Goal: Task Accomplishment & Management: Complete application form

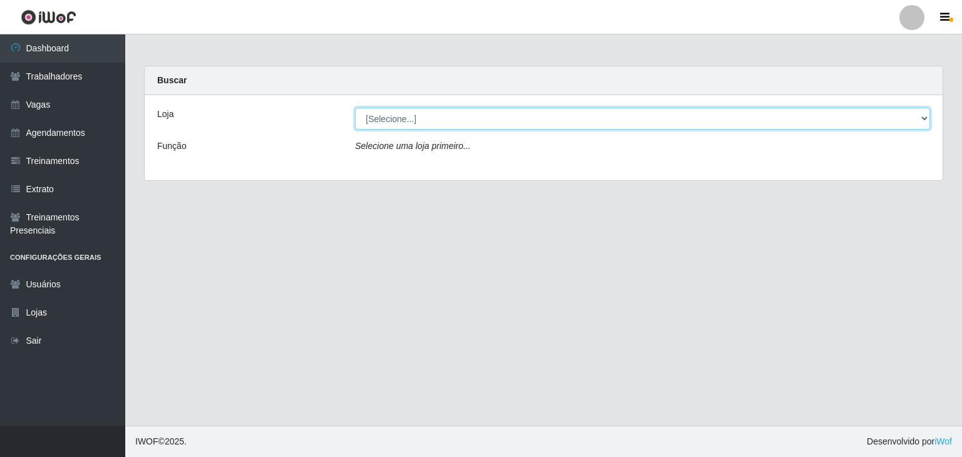
click at [390, 118] on select "[Selecione...] [PERSON_NAME] Clan - [GEOGRAPHIC_DATA]" at bounding box center [642, 119] width 575 height 22
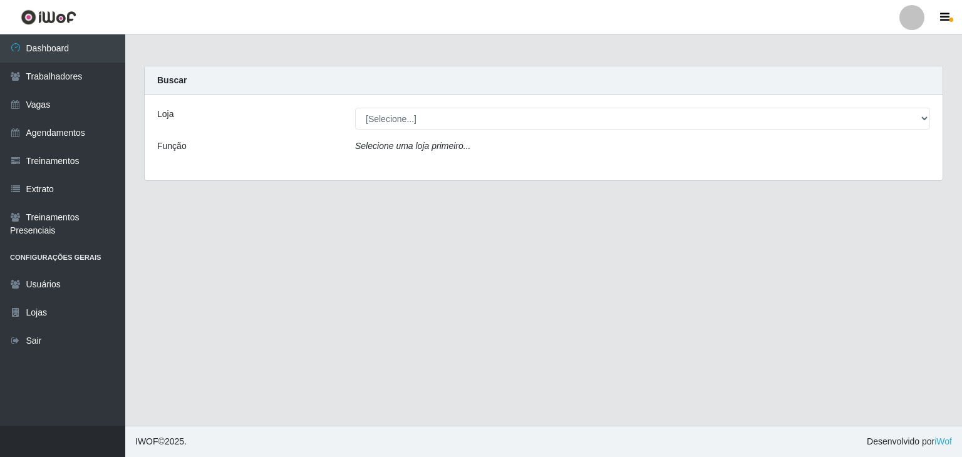
click at [398, 165] on div "Loja [Selecione...] [PERSON_NAME] Clan - Bayeux Função Selecione [PERSON_NAME] …" at bounding box center [544, 137] width 798 height 85
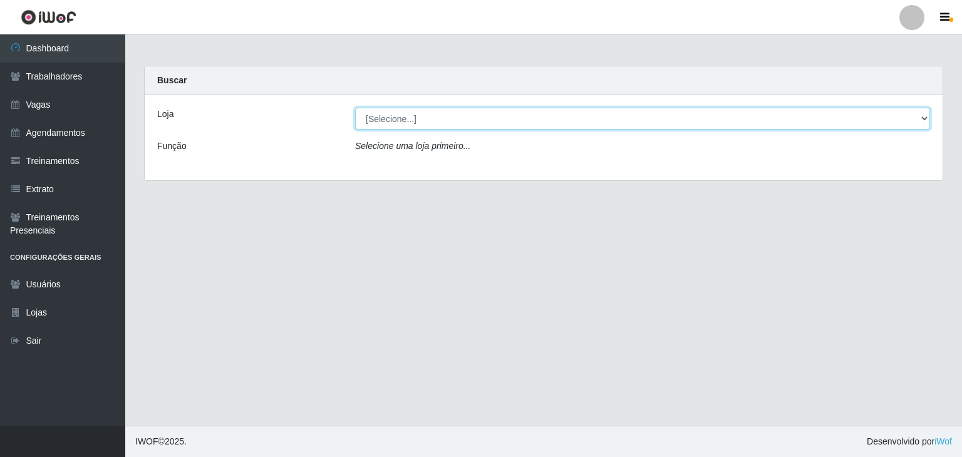
click at [402, 125] on select "[Selecione...] [PERSON_NAME] Clan - [GEOGRAPHIC_DATA]" at bounding box center [642, 119] width 575 height 22
click at [355, 108] on select "[Selecione...] [PERSON_NAME] Clan - [GEOGRAPHIC_DATA]" at bounding box center [642, 119] width 575 height 22
click at [403, 113] on select "[Selecione...] [PERSON_NAME] Clan - [GEOGRAPHIC_DATA]" at bounding box center [642, 119] width 575 height 22
select select "452"
click at [355, 108] on select "[Selecione...] [PERSON_NAME] Clan - [GEOGRAPHIC_DATA]" at bounding box center [642, 119] width 575 height 22
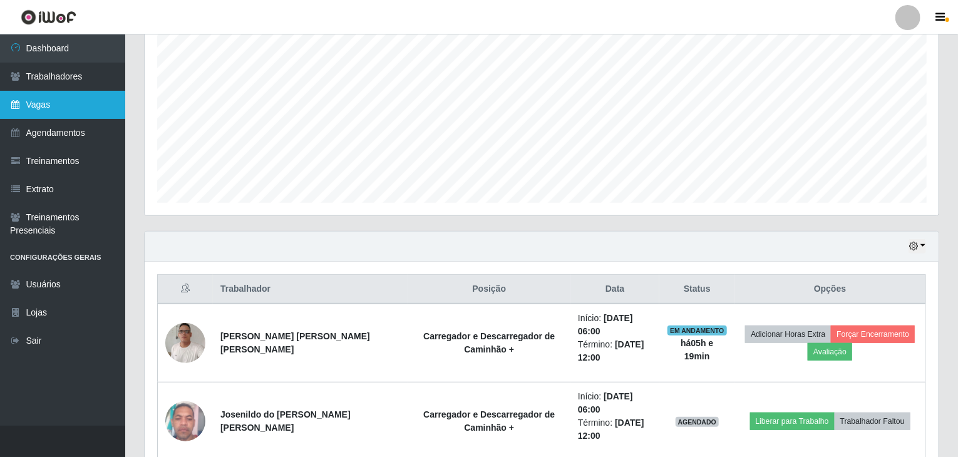
scroll to position [180, 0]
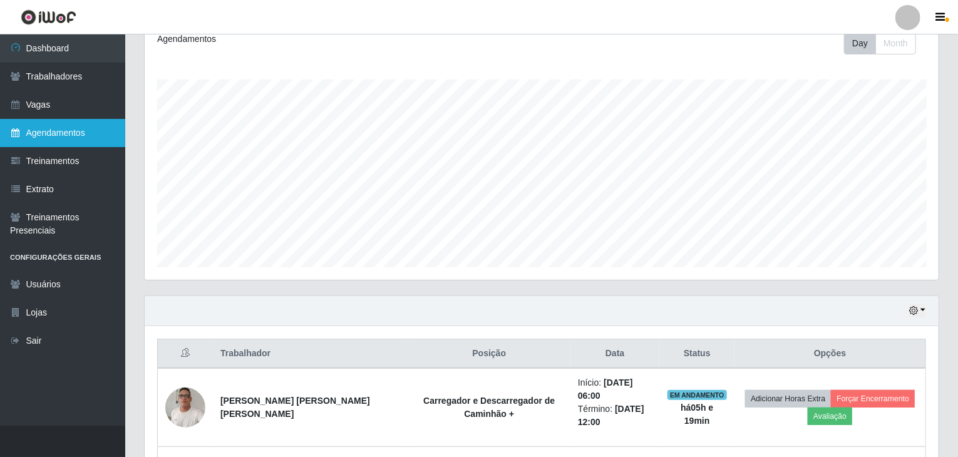
click at [75, 138] on link "Agendamentos" at bounding box center [62, 133] width 125 height 28
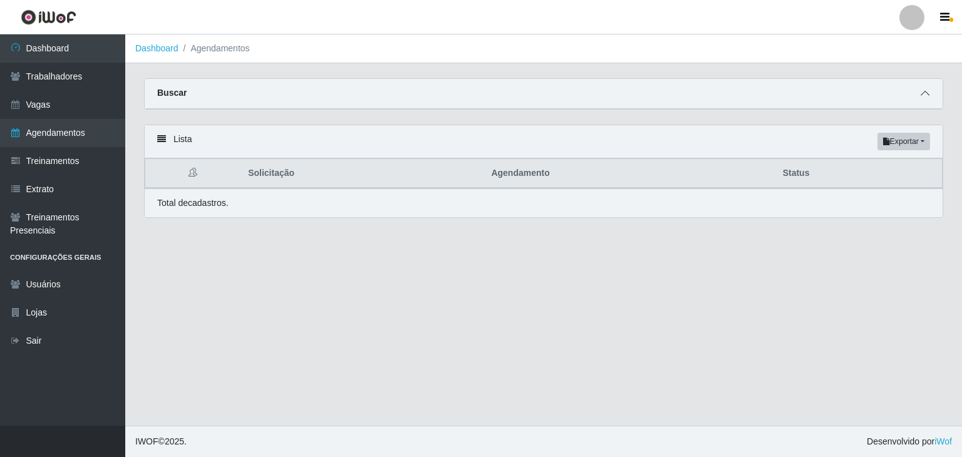
click at [923, 95] on icon at bounding box center [925, 93] width 9 height 9
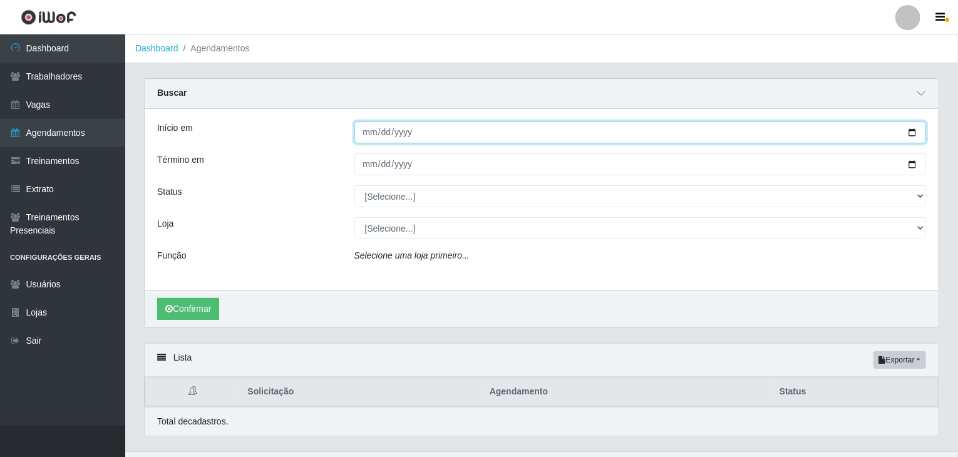
click at [370, 134] on input "Início em" at bounding box center [641, 133] width 573 height 22
type input "[DATE]"
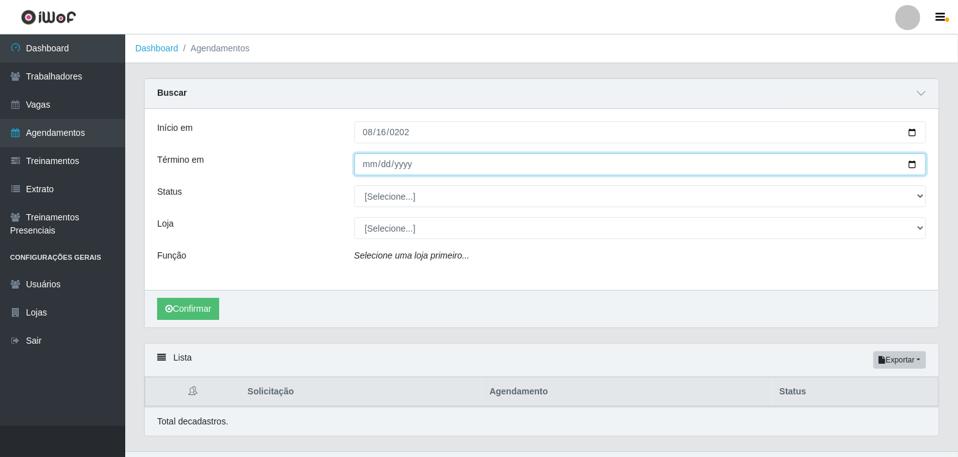
drag, startPoint x: 358, startPoint y: 163, endPoint x: 365, endPoint y: 168, distance: 8.4
click at [365, 168] on input "Término em" at bounding box center [641, 164] width 573 height 22
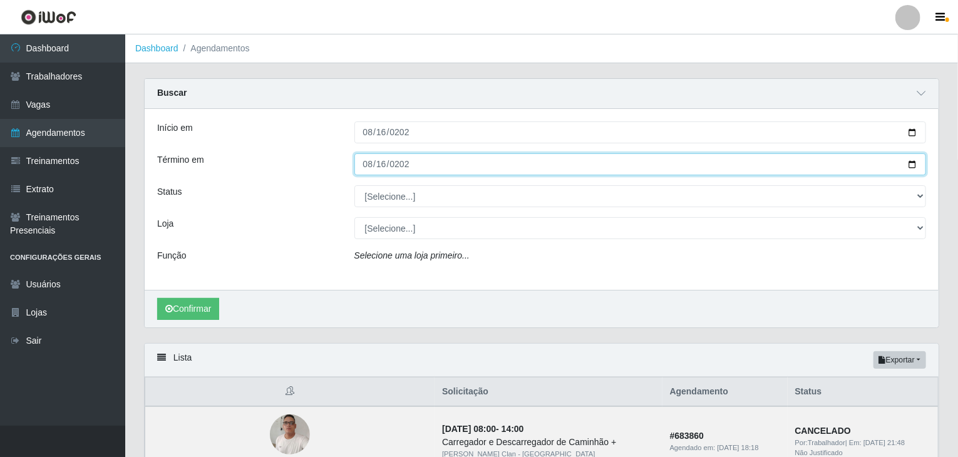
type input "[DATE]"
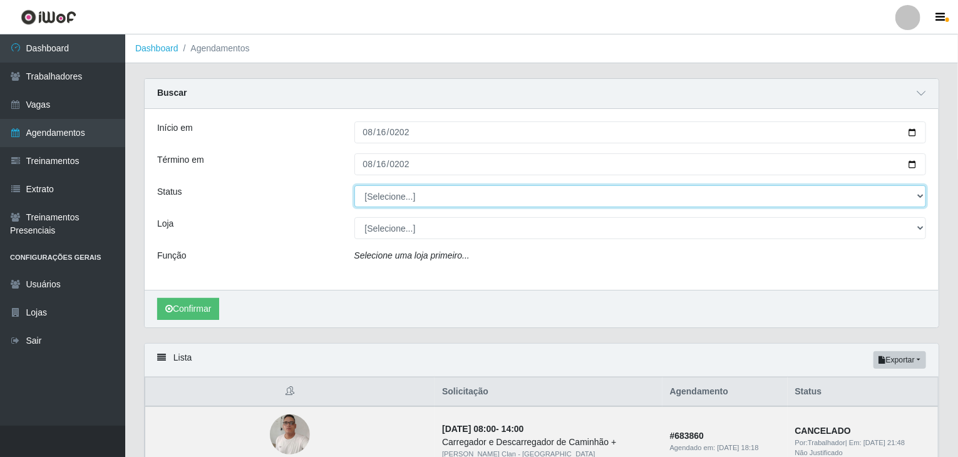
click at [381, 202] on select "[Selecione...] AGENDADO AGUARDANDO LIBERAR EM ANDAMENTO EM REVISÃO FINALIZADO C…" at bounding box center [641, 196] width 573 height 22
select select "AGENDADO"
click at [355, 185] on select "[Selecione...] AGENDADO AGUARDANDO LIBERAR EM ANDAMENTO EM REVISÃO FINALIZADO C…" at bounding box center [641, 196] width 573 height 22
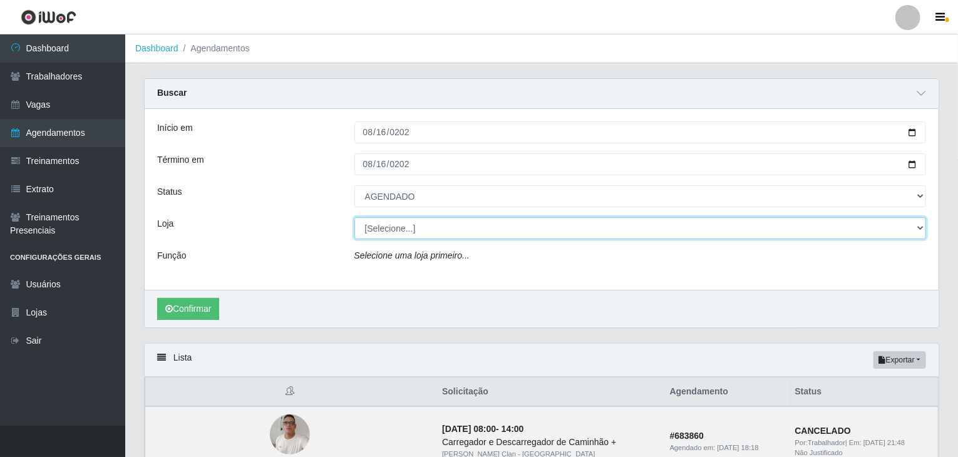
click at [410, 223] on select "[Selecione...] [PERSON_NAME] Clan - [GEOGRAPHIC_DATA]" at bounding box center [641, 228] width 573 height 22
select select "452"
click at [355, 217] on select "[Selecione...] [PERSON_NAME] Clan - [GEOGRAPHIC_DATA]" at bounding box center [641, 228] width 573 height 22
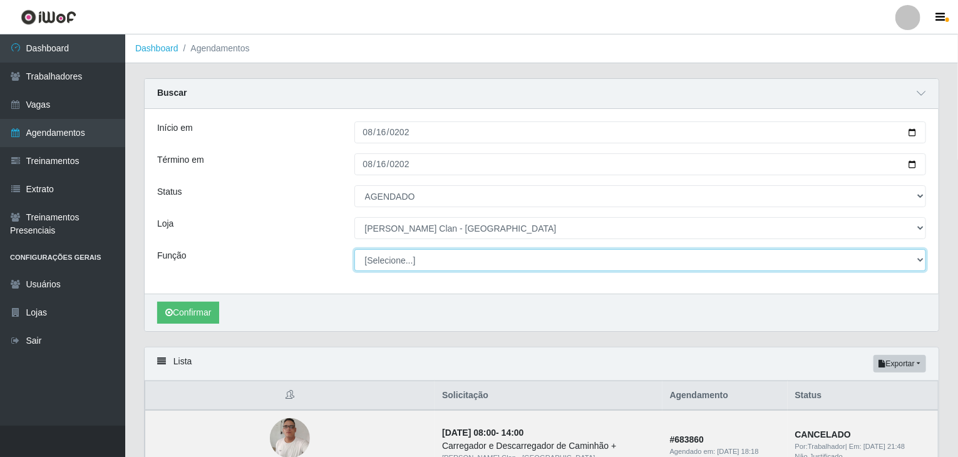
click at [391, 259] on select "[Selecione...] ASG ASG + Carregador e Descarregador de Caminhão Carregador e De…" at bounding box center [641, 260] width 573 height 22
select select "138"
click at [355, 249] on select "[Selecione...] ASG ASG + Carregador e Descarregador de Caminhão Carregador e De…" at bounding box center [641, 260] width 573 height 22
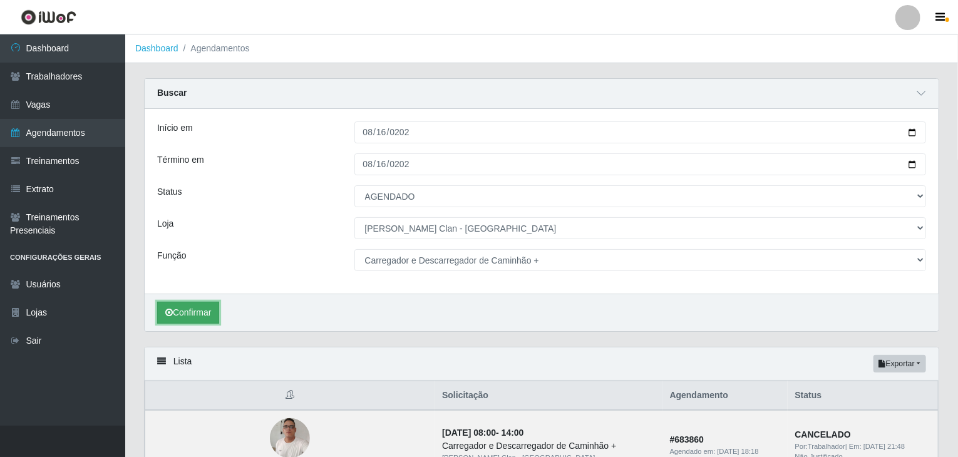
click at [199, 304] on button "Confirmar" at bounding box center [188, 313] width 62 height 22
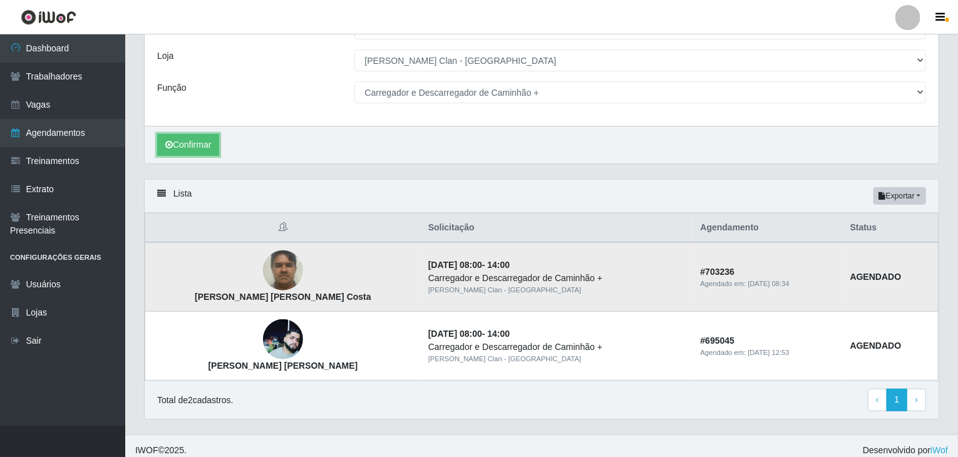
scroll to position [175, 0]
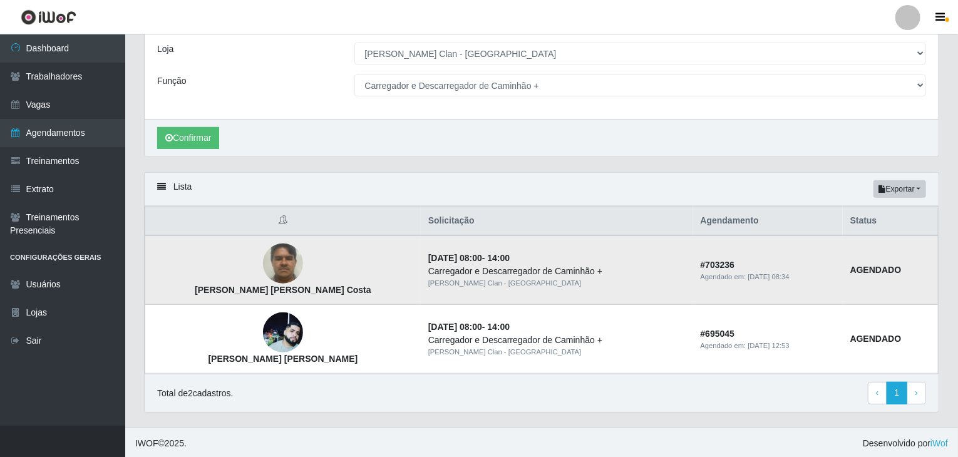
click at [268, 258] on img at bounding box center [283, 263] width 40 height 53
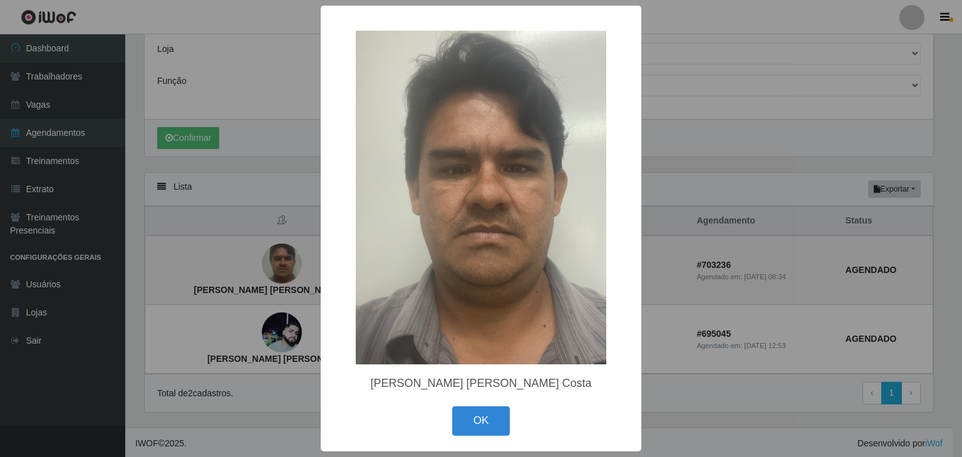
click at [249, 261] on div "× [PERSON_NAME] [PERSON_NAME] Costa OK Cancel" at bounding box center [481, 228] width 962 height 457
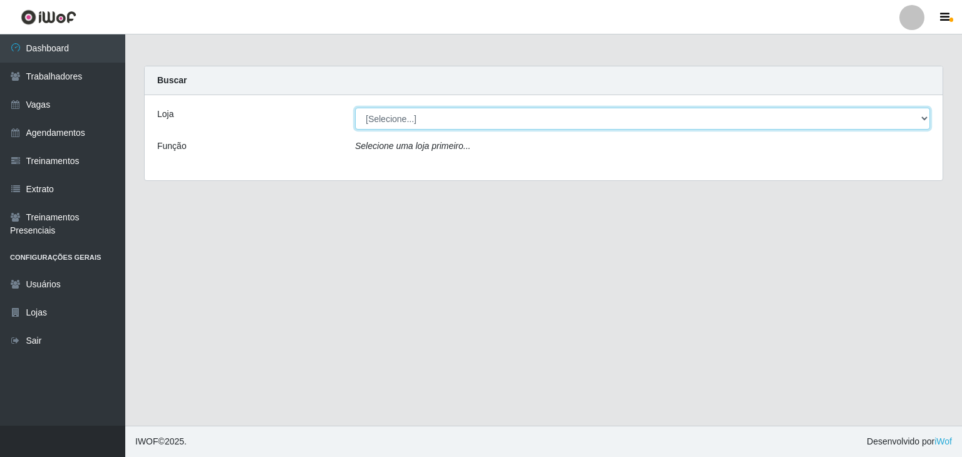
click at [390, 118] on select "[Selecione...] [PERSON_NAME] Clan - [GEOGRAPHIC_DATA]" at bounding box center [642, 119] width 575 height 22
select select "452"
click at [355, 108] on select "[Selecione...] [PERSON_NAME] Clan - [GEOGRAPHIC_DATA]" at bounding box center [642, 119] width 575 height 22
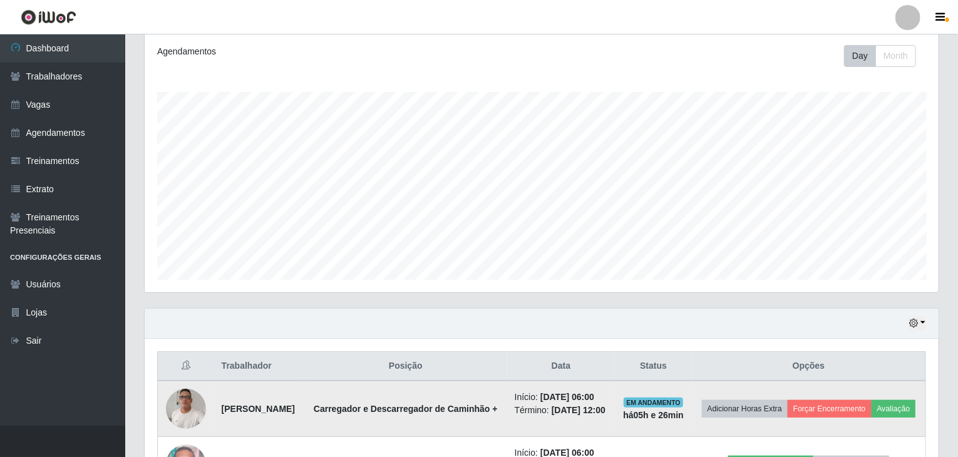
scroll to position [168, 0]
